Goal: Task Accomplishment & Management: Manage account settings

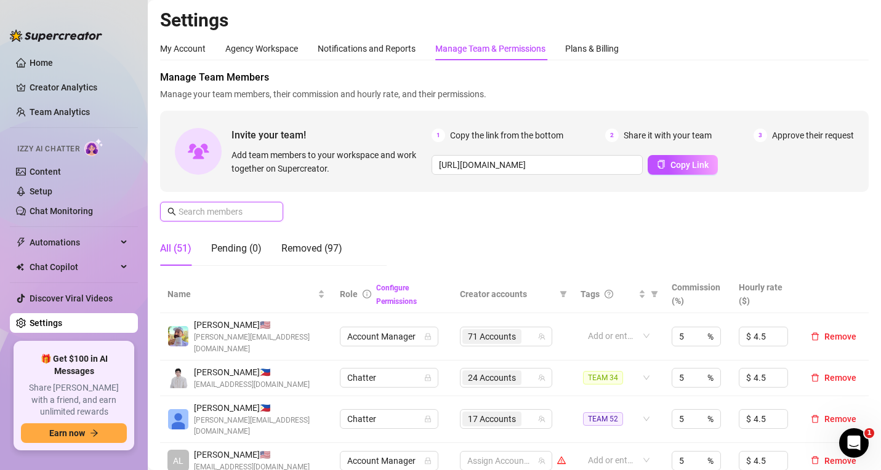
click at [257, 217] on input "text" at bounding box center [222, 212] width 87 height 14
paste input "[EMAIL_ADDRESS][DOMAIN_NAME]"
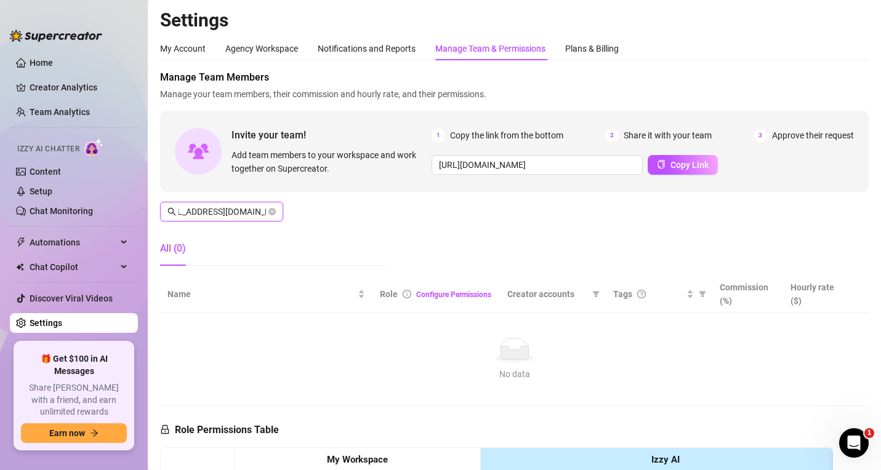
type input "[EMAIL_ADDRESS][DOMAIN_NAME]"
click at [278, 210] on span "[EMAIL_ADDRESS][DOMAIN_NAME]" at bounding box center [221, 212] width 123 height 20
click at [275, 211] on icon "close-circle" at bounding box center [271, 211] width 7 height 7
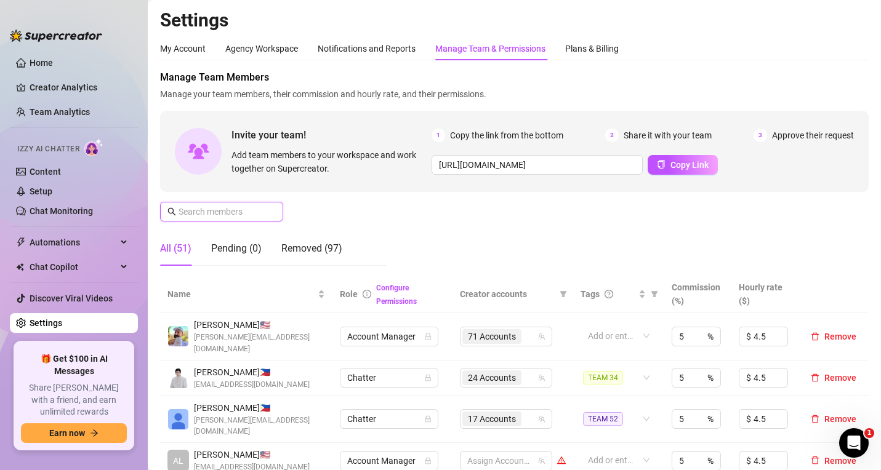
scroll to position [0, 0]
paste input "[EMAIL_ADDRESS][DOMAIN_NAME]"
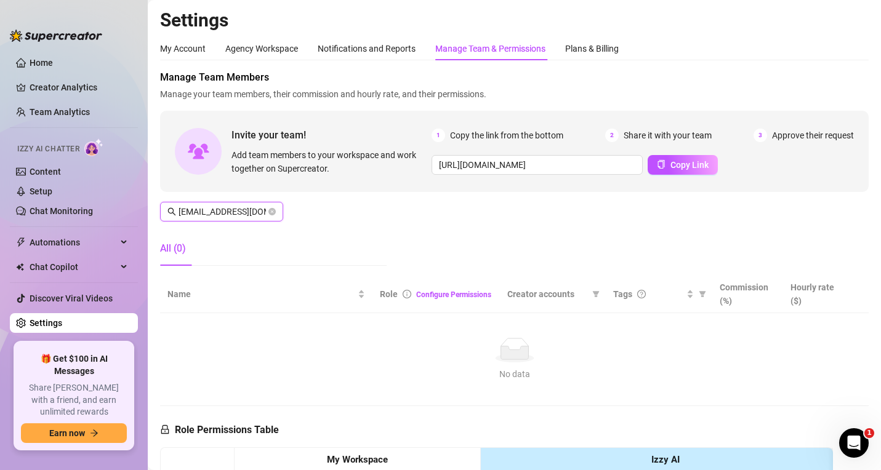
scroll to position [0, 41]
type input "[EMAIL_ADDRESS][DOMAIN_NAME]"
drag, startPoint x: 267, startPoint y: 233, endPoint x: 271, endPoint y: 217, distance: 16.6
click at [267, 233] on div "All (0)" at bounding box center [273, 248] width 227 height 34
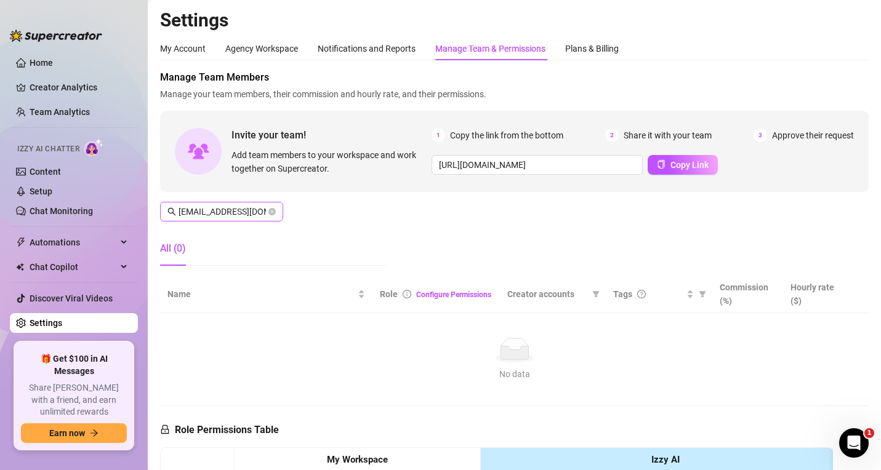
click at [271, 216] on span at bounding box center [271, 212] width 7 height 14
click at [272, 213] on icon "close-circle" at bounding box center [271, 211] width 7 height 7
paste input "[EMAIL_ADDRESS][DOMAIN_NAME]"
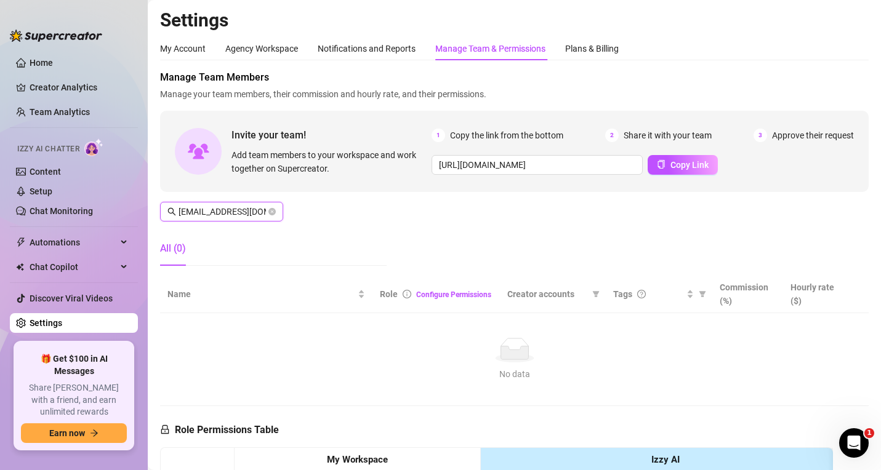
drag, startPoint x: 181, startPoint y: 207, endPoint x: 251, endPoint y: 217, distance: 70.9
click at [181, 207] on input "[EMAIL_ADDRESS][DOMAIN_NAME]" at bounding box center [222, 212] width 87 height 14
type input "[EMAIL_ADDRESS][DOMAIN_NAME]"
